Goal: Information Seeking & Learning: Find specific fact

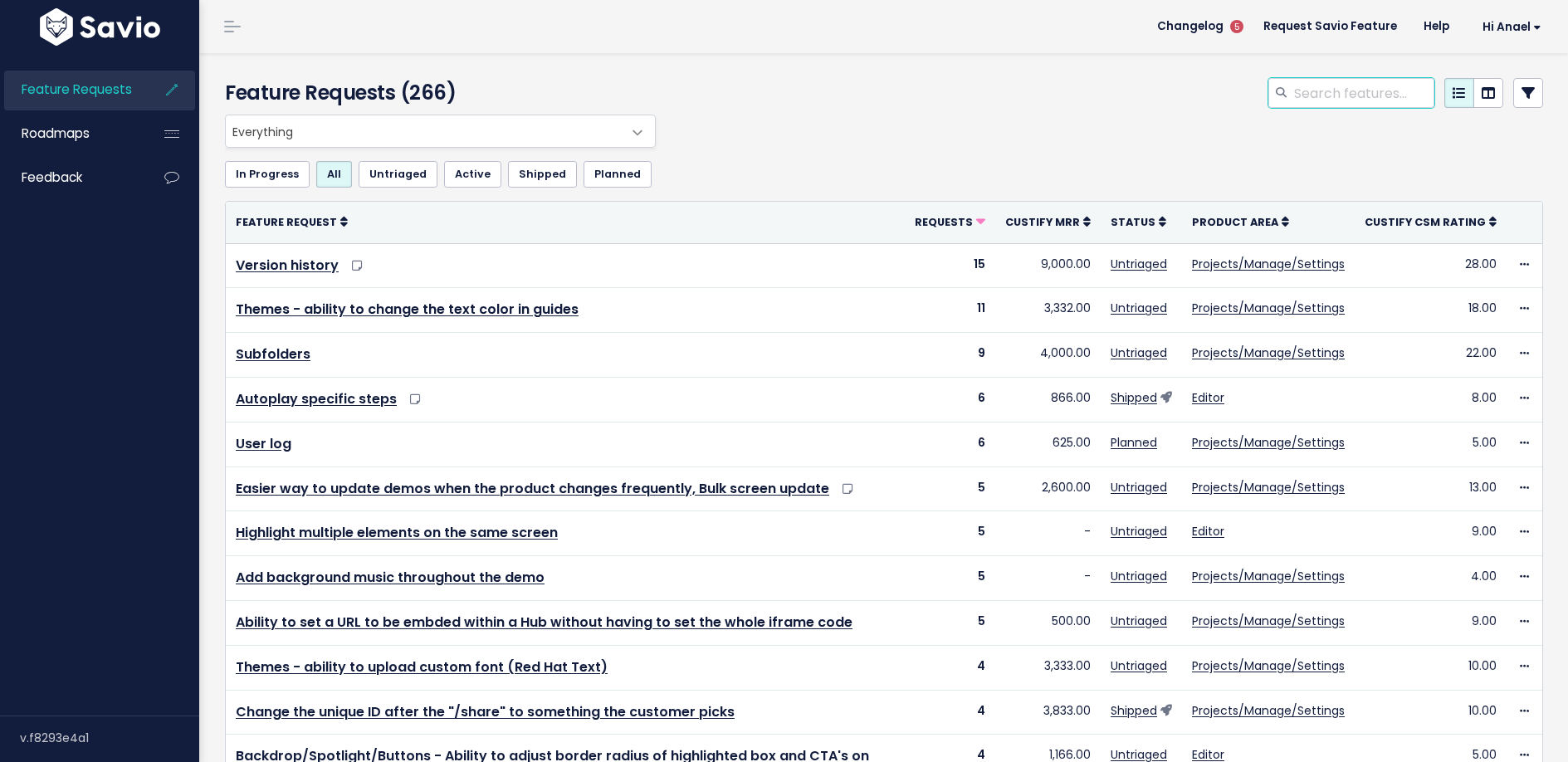
click at [1336, 88] on input "search" at bounding box center [1363, 93] width 142 height 30
type input "buyer enablement"
